Goal: Information Seeking & Learning: Check status

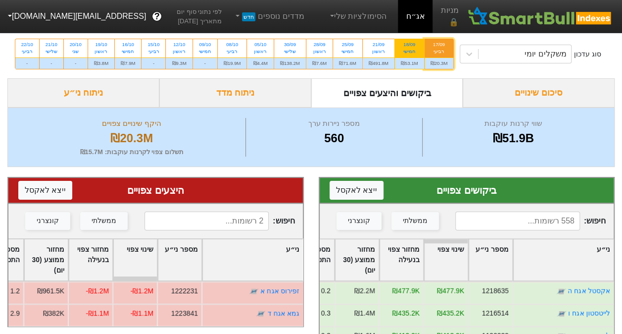
click at [401, 47] on div "18/09" at bounding box center [409, 44] width 17 height 7
click at [403, 46] on input "18/09 חמישי ₪53.1M" at bounding box center [406, 42] width 6 height 6
radio input "true"
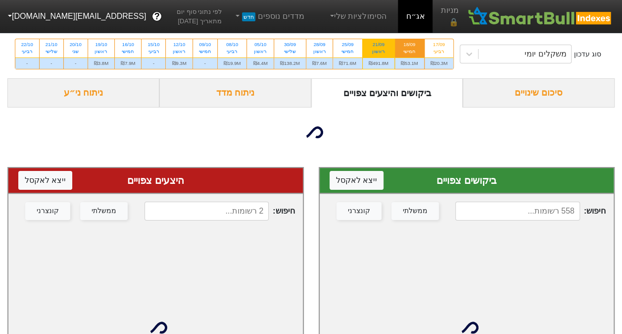
click at [381, 49] on div "ראשון" at bounding box center [379, 51] width 20 height 7
click at [379, 46] on input "21/09 ראשון ₪491.8M" at bounding box center [375, 42] width 6 height 6
radio input "true"
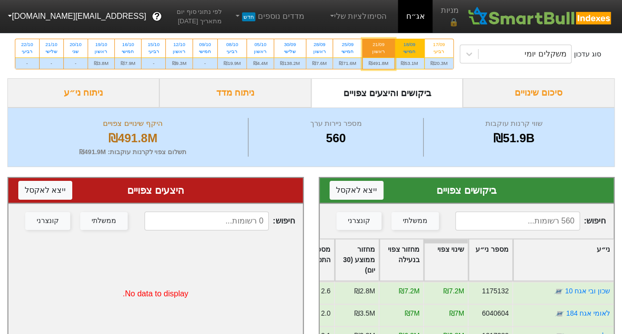
click at [409, 55] on div "חמישי" at bounding box center [409, 51] width 17 height 7
click at [409, 46] on input "18/09 חמישי ₪53.1M" at bounding box center [406, 42] width 6 height 6
radio input "true"
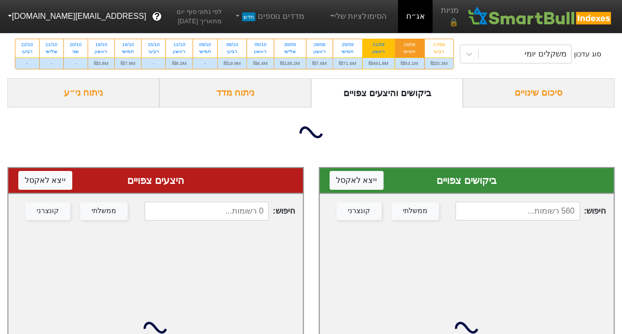
click at [386, 49] on div "ראשון" at bounding box center [379, 51] width 20 height 7
click at [379, 46] on input "21/09 ראשון ₪491.8M" at bounding box center [375, 42] width 6 height 6
radio input "true"
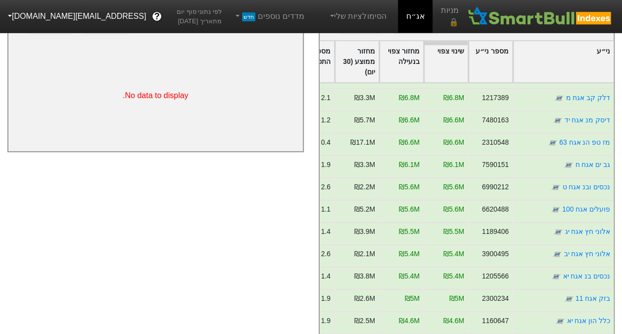
scroll to position [99, 0]
